Goal: Use online tool/utility: Utilize a website feature to perform a specific function

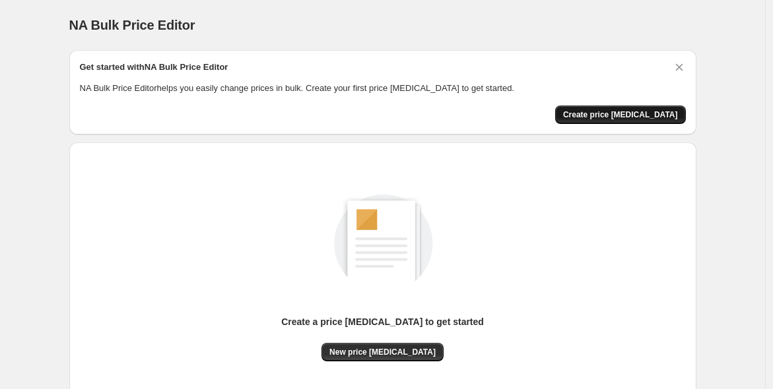
click at [600, 110] on span "Create price [MEDICAL_DATA]" at bounding box center [620, 115] width 115 height 11
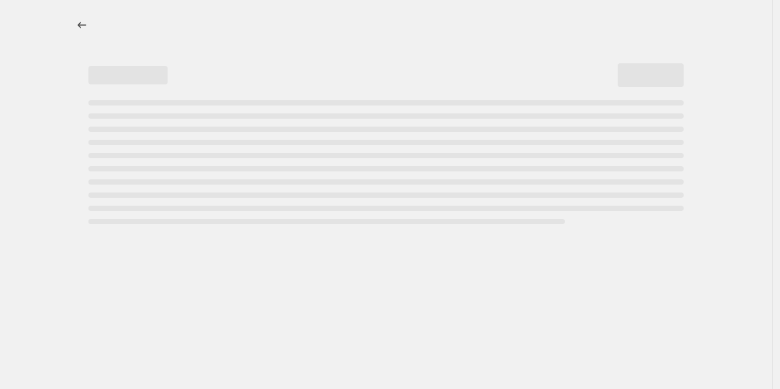
select select "percentage"
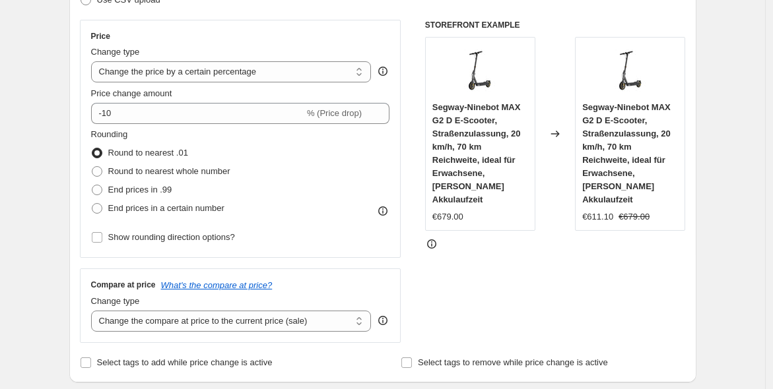
scroll to position [244, 0]
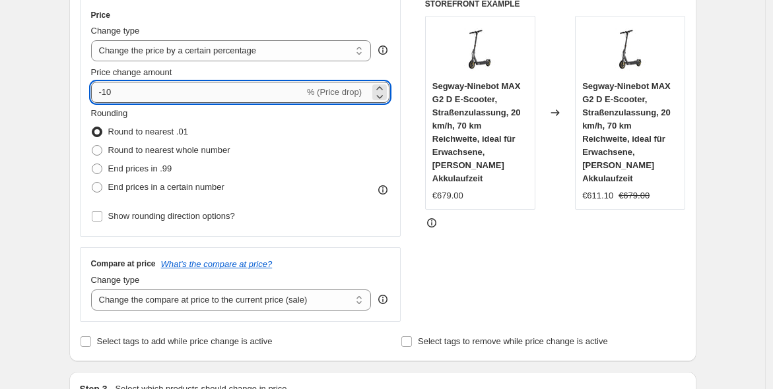
click at [181, 94] on input "-10" at bounding box center [197, 92] width 213 height 21
type input "-1"
type input "-24"
click at [162, 164] on span "End prices in .99" at bounding box center [140, 169] width 64 height 10
click at [92, 164] on input "End prices in .99" at bounding box center [92, 164] width 1 height 1
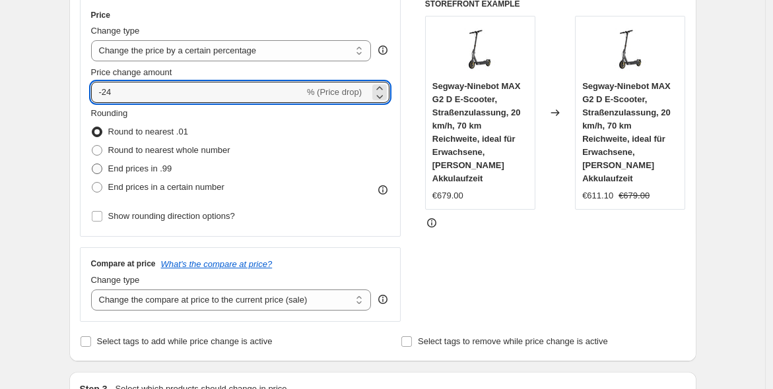
radio input "true"
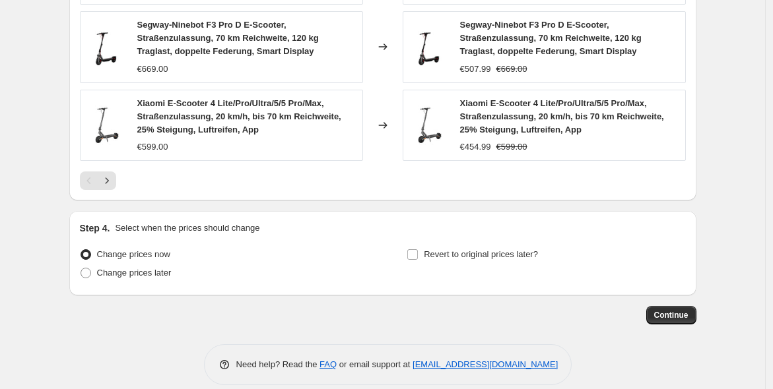
scroll to position [1013, 0]
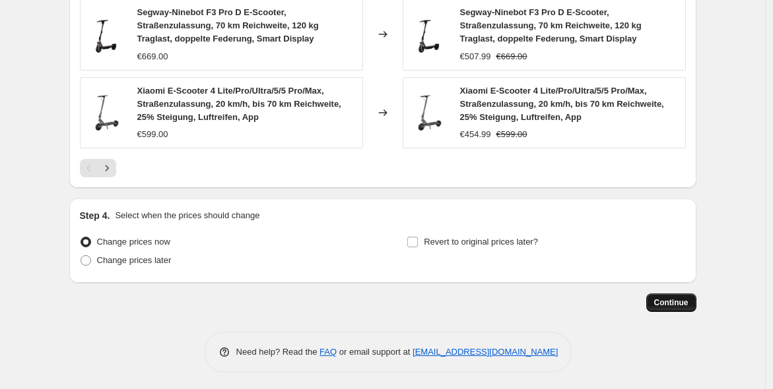
click at [679, 299] on span "Continue" at bounding box center [671, 303] width 34 height 11
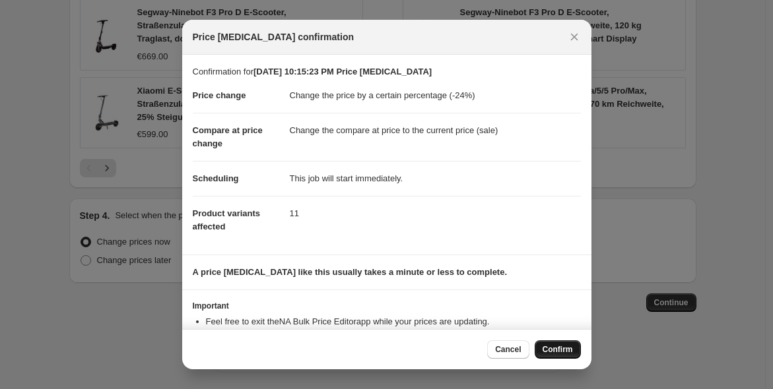
click at [567, 347] on span "Confirm" at bounding box center [557, 349] width 30 height 11
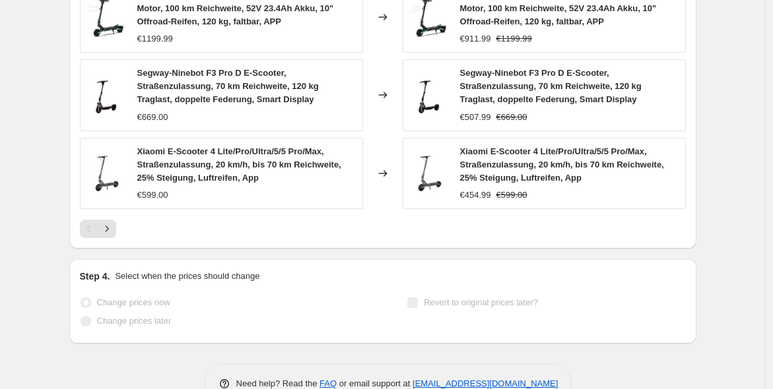
select select "percentage"
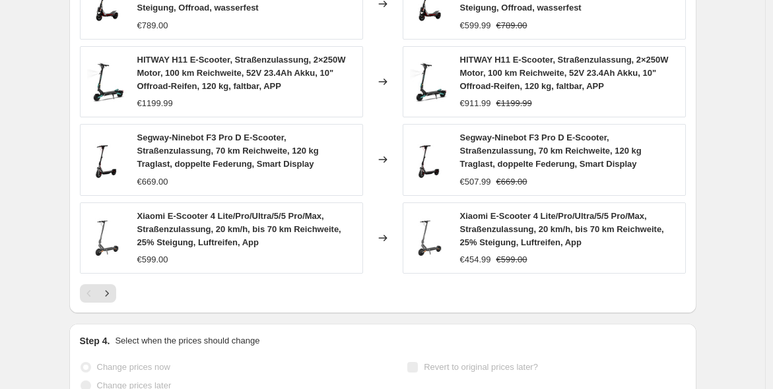
scroll to position [0, 0]
